Goal: Information Seeking & Learning: Understand process/instructions

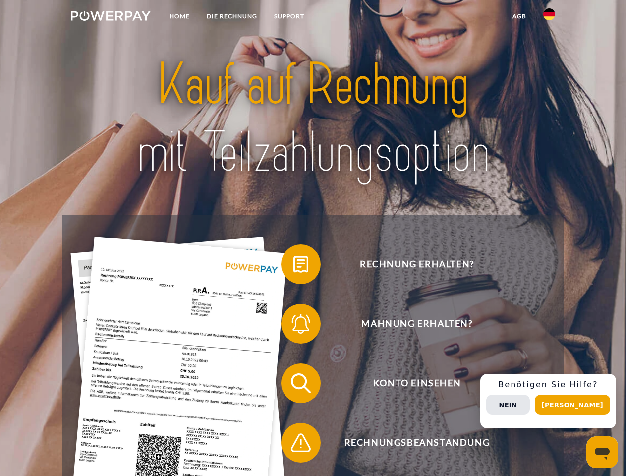
click at [111, 17] on img at bounding box center [111, 16] width 80 height 10
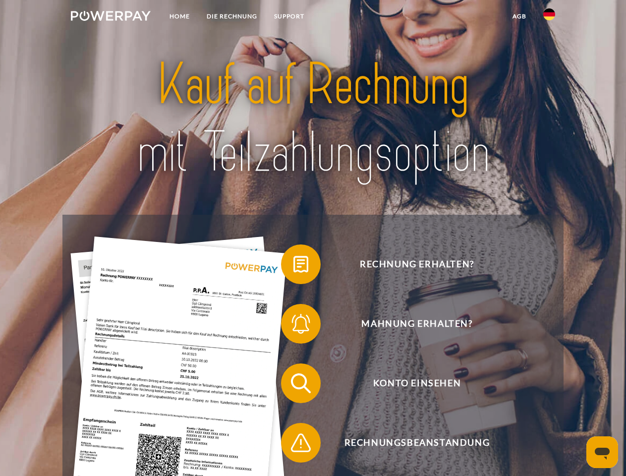
click at [549, 17] on img at bounding box center [549, 14] width 12 height 12
click at [519, 16] on link "agb" at bounding box center [519, 16] width 31 height 18
click at [293, 266] on span at bounding box center [286, 264] width 50 height 50
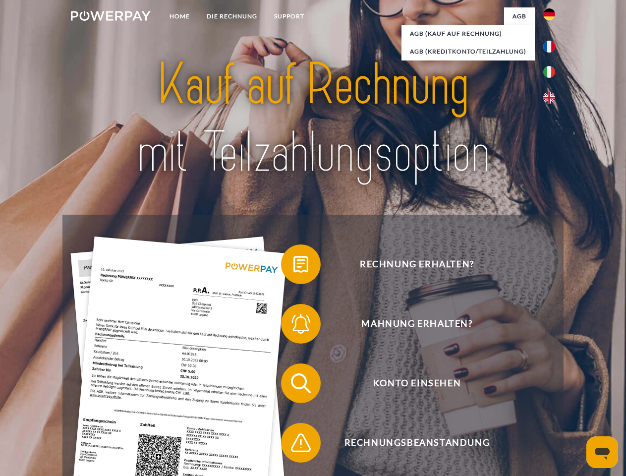
click at [293, 326] on span at bounding box center [286, 324] width 50 height 50
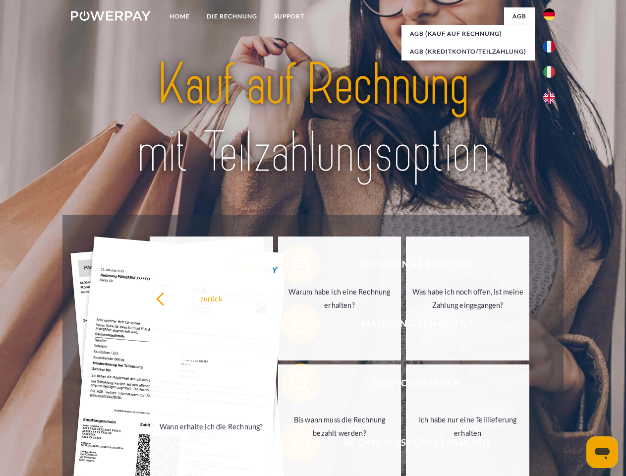
click at [293, 385] on link "Bis wann muss die Rechnung bezahlt werden?" at bounding box center [339, 426] width 123 height 124
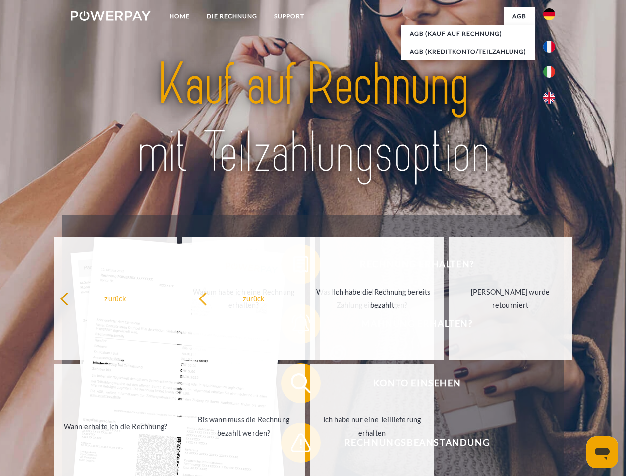
click at [293, 445] on span at bounding box center [286, 443] width 50 height 50
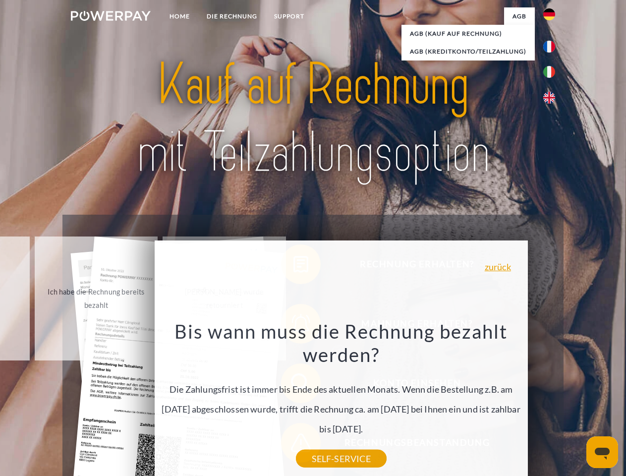
click at [552, 401] on div "Rechnung erhalten? Mahnung erhalten? Konto einsehen" at bounding box center [312, 413] width 501 height 396
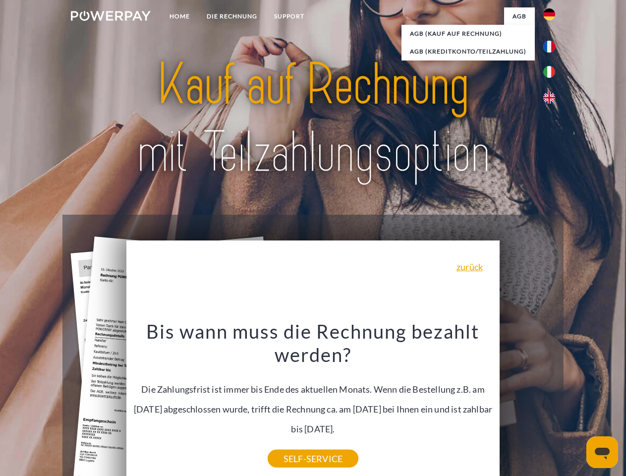
click at [527, 403] on span "Konto einsehen" at bounding box center [416, 383] width 243 height 40
click at [576, 404] on header "Home DIE RECHNUNG SUPPORT" at bounding box center [313, 342] width 626 height 684
